Goal: Task Accomplishment & Management: Use online tool/utility

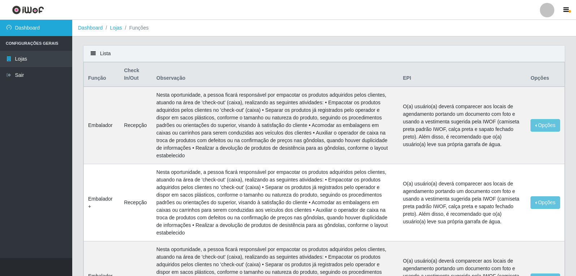
click at [16, 31] on link "Dashboard" at bounding box center [36, 28] width 72 height 16
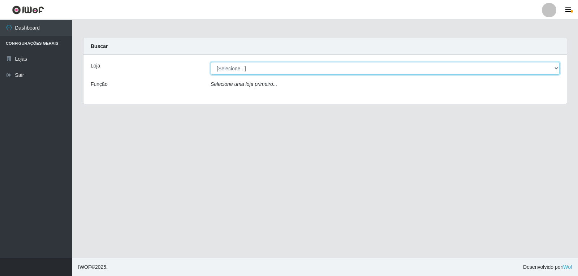
click at [557, 68] on select "[Selecione...] Hiper Queiroz - [GEOGRAPHIC_DATA]" at bounding box center [385, 68] width 349 height 13
select select "513"
click at [211, 62] on select "[Selecione...] Hiper Queiroz - [GEOGRAPHIC_DATA]" at bounding box center [385, 68] width 349 height 13
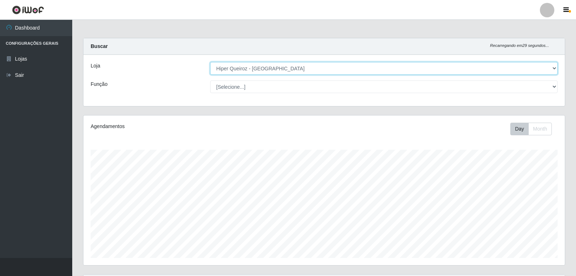
scroll to position [150, 481]
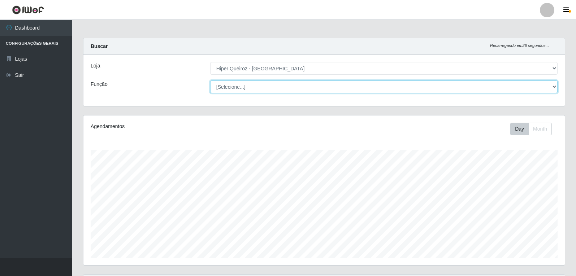
click at [556, 86] on select "[Selecione...] Embalador Embalador + Embalador ++ Operador de Caixa Operador de…" at bounding box center [383, 87] width 347 height 13
click at [210, 81] on select "[Selecione...] Embalador Embalador + Embalador ++ Operador de Caixa Operador de…" at bounding box center [383, 87] width 347 height 13
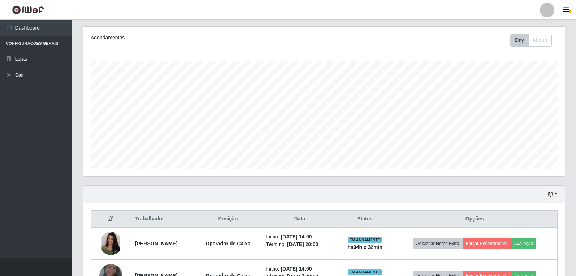
scroll to position [139, 0]
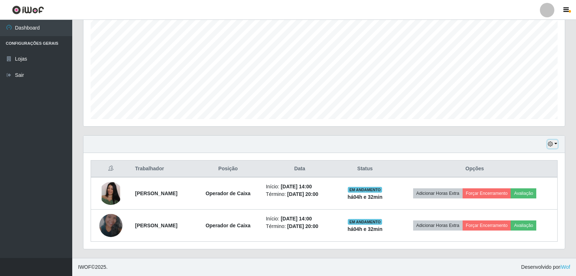
click at [550, 146] on icon "button" at bounding box center [550, 144] width 5 height 5
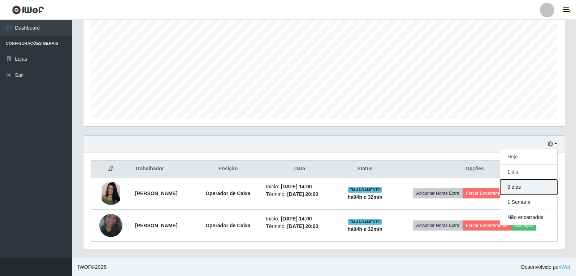
click at [523, 188] on button "3 dias" at bounding box center [528, 187] width 57 height 15
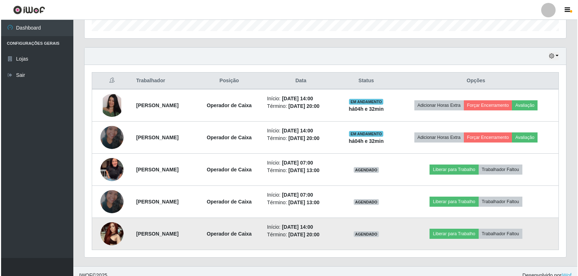
scroll to position [236, 0]
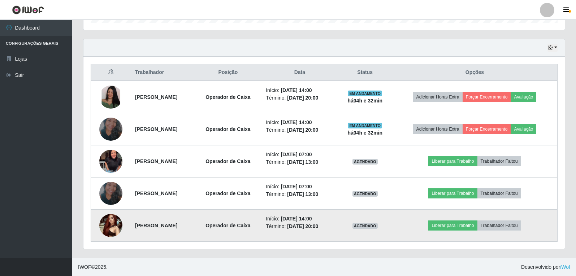
click at [107, 222] on img at bounding box center [110, 225] width 23 height 31
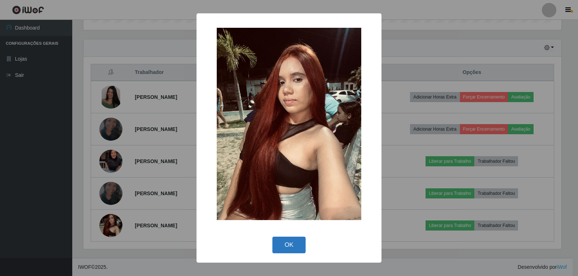
click at [284, 246] on button "OK" at bounding box center [289, 245] width 34 height 17
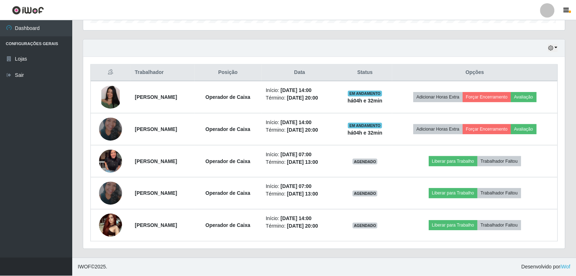
scroll to position [150, 481]
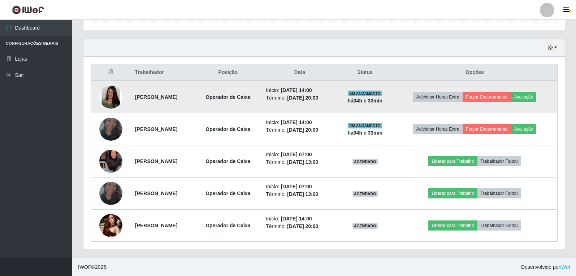
click at [111, 97] on img at bounding box center [110, 97] width 23 height 23
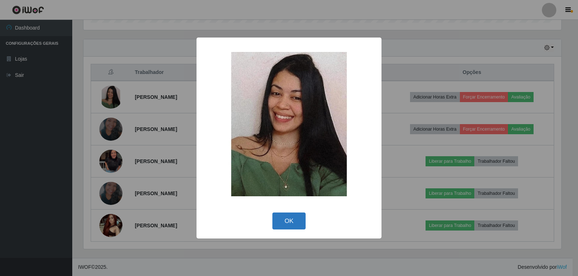
click at [297, 221] on button "OK" at bounding box center [289, 221] width 34 height 17
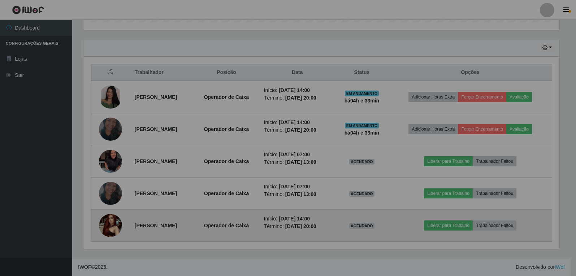
scroll to position [150, 481]
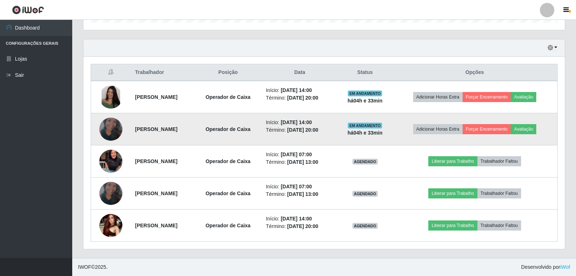
click at [111, 126] on img at bounding box center [110, 129] width 23 height 41
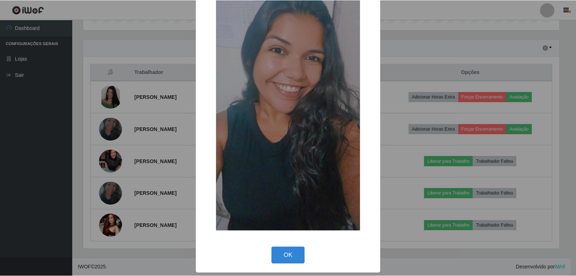
scroll to position [44, 0]
click at [289, 256] on button "OK" at bounding box center [289, 255] width 34 height 17
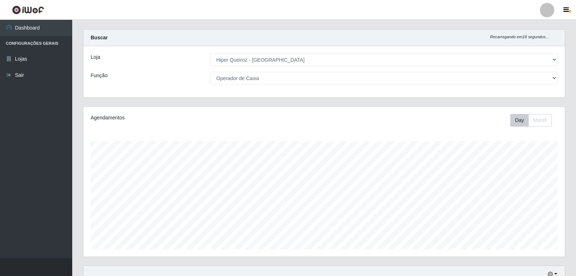
scroll to position [0, 0]
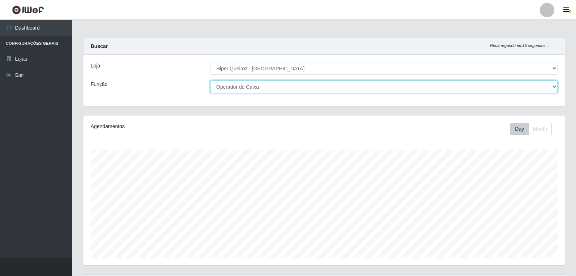
click at [554, 85] on select "[Selecione...] Embalador Embalador + Embalador ++ Operador de Caixa Operador de…" at bounding box center [383, 87] width 347 height 13
click at [210, 81] on select "[Selecione...] Embalador Embalador + Embalador ++ Operador de Caixa Operador de…" at bounding box center [383, 87] width 347 height 13
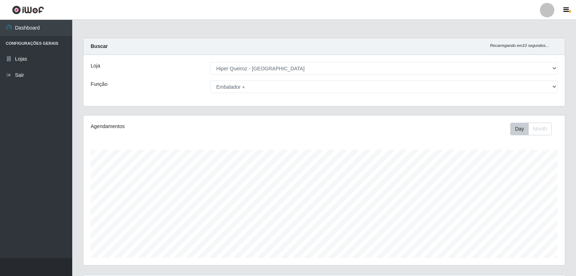
click at [558, 86] on div "[Selecione...] Embalador Embalador + Embalador ++ Operador de Caixa Operador de…" at bounding box center [384, 87] width 358 height 13
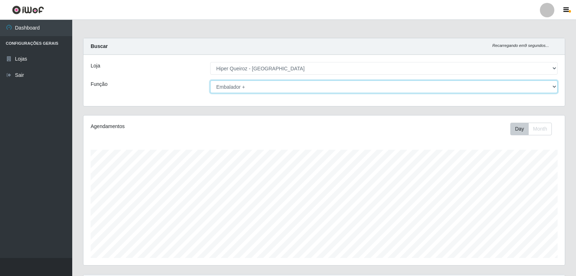
click at [556, 86] on select "[Selecione...] Embalador Embalador + Embalador ++ Operador de Caixa Operador de…" at bounding box center [383, 87] width 347 height 13
select select "22"
click at [210, 81] on select "[Selecione...] Embalador Embalador + Embalador ++ Operador de Caixa Operador de…" at bounding box center [383, 87] width 347 height 13
